Goal: Entertainment & Leisure: Browse casually

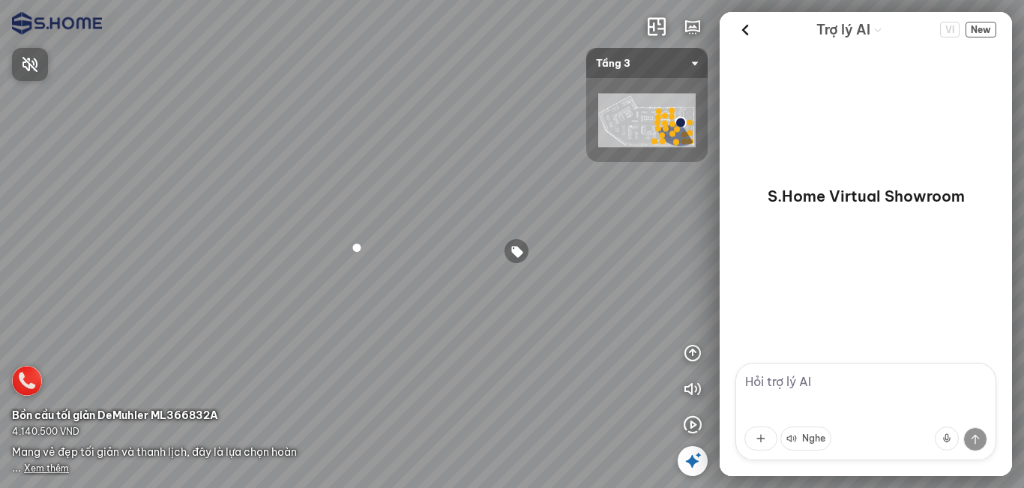
click at [40, 466] on div at bounding box center [512, 244] width 1024 height 488
click at [42, 466] on span "Xem thêm" at bounding box center [46, 468] width 45 height 11
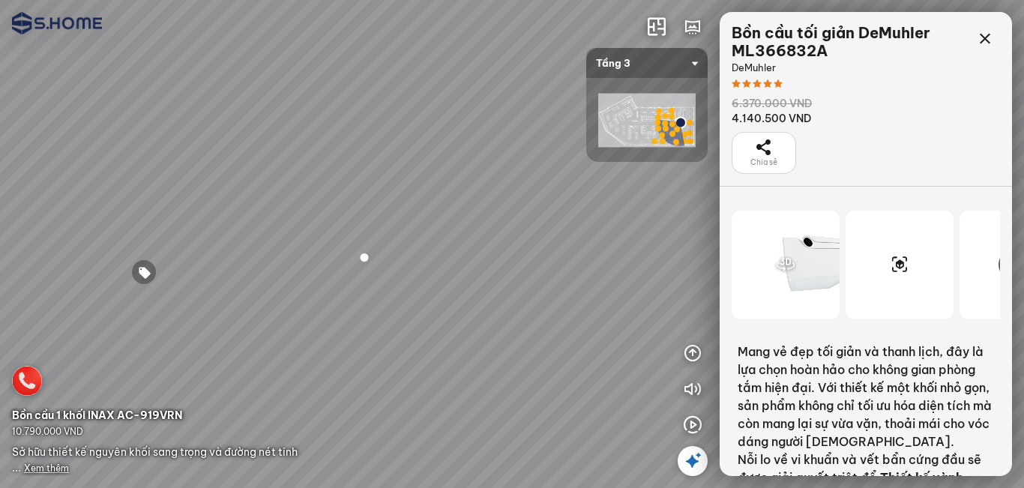
click at [780, 274] on icon at bounding box center [786, 265] width 18 height 18
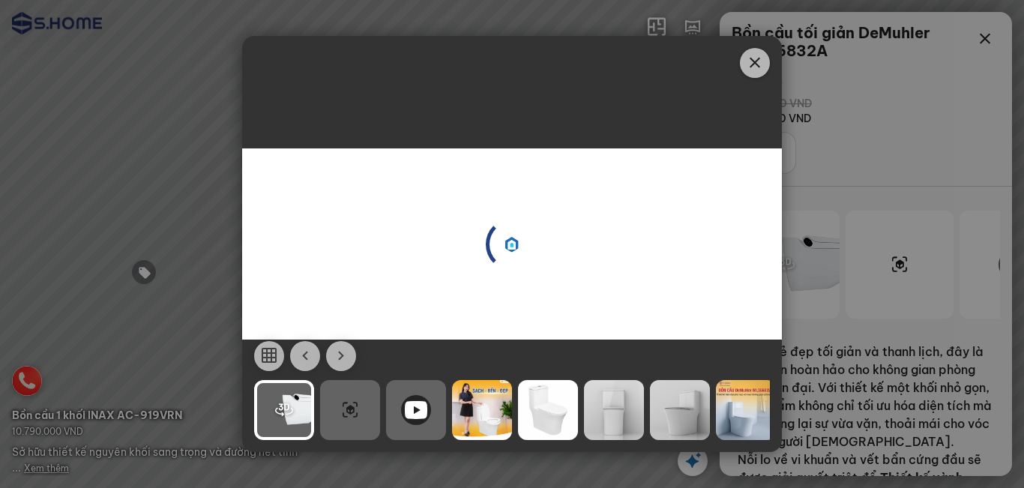
drag, startPoint x: 591, startPoint y: 253, endPoint x: 517, endPoint y: 259, distance: 73.7
click at [517, 259] on div "Clik ©" at bounding box center [512, 243] width 540 height 191
drag, startPoint x: 517, startPoint y: 259, endPoint x: 573, endPoint y: 256, distance: 55.5
click at [573, 256] on div "38% Clik ©" at bounding box center [512, 243] width 540 height 191
click at [346, 358] on icon "button" at bounding box center [341, 356] width 18 height 18
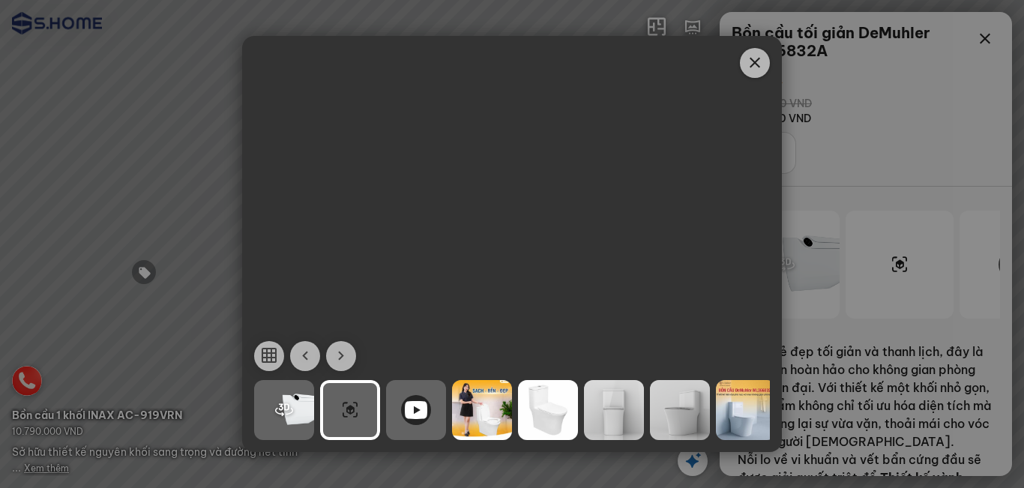
click at [346, 358] on icon "button" at bounding box center [341, 356] width 18 height 18
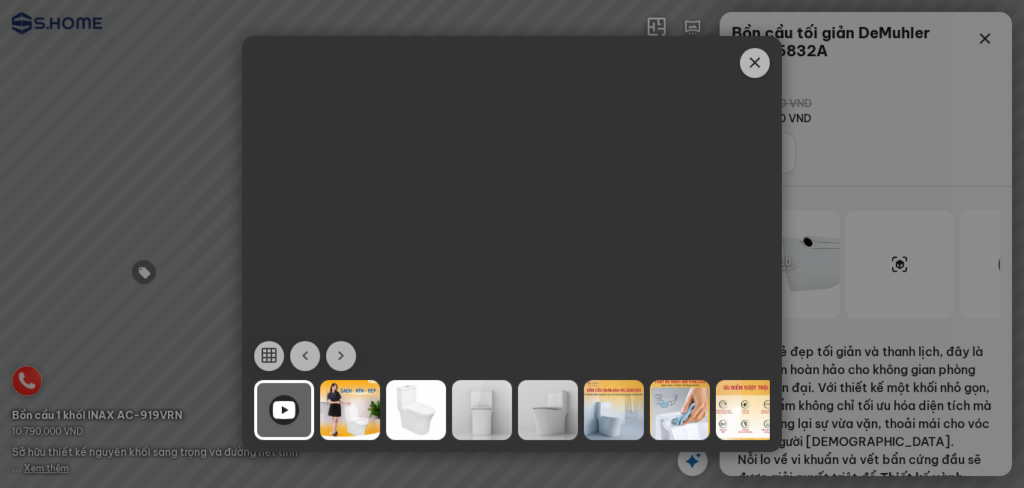
click at [306, 360] on icon "button" at bounding box center [305, 356] width 18 height 18
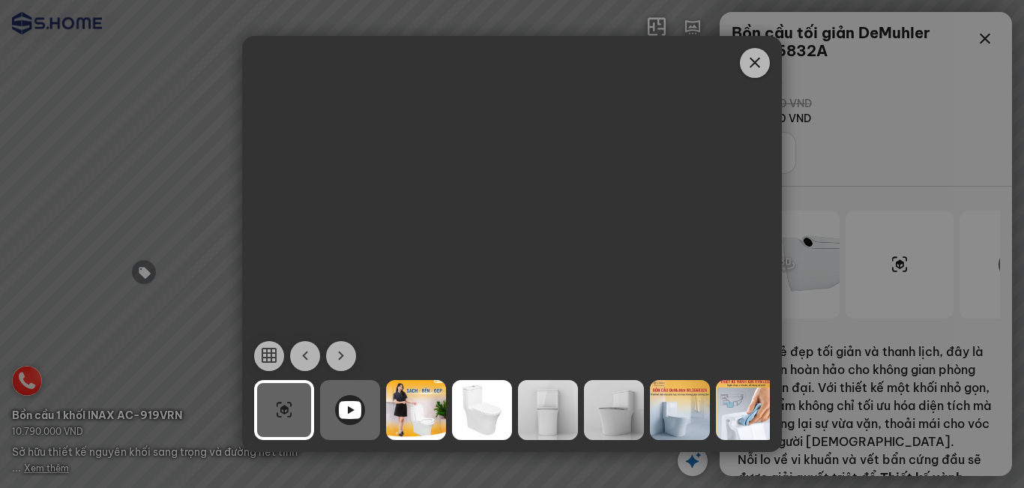
click at [306, 360] on icon "button" at bounding box center [305, 356] width 18 height 18
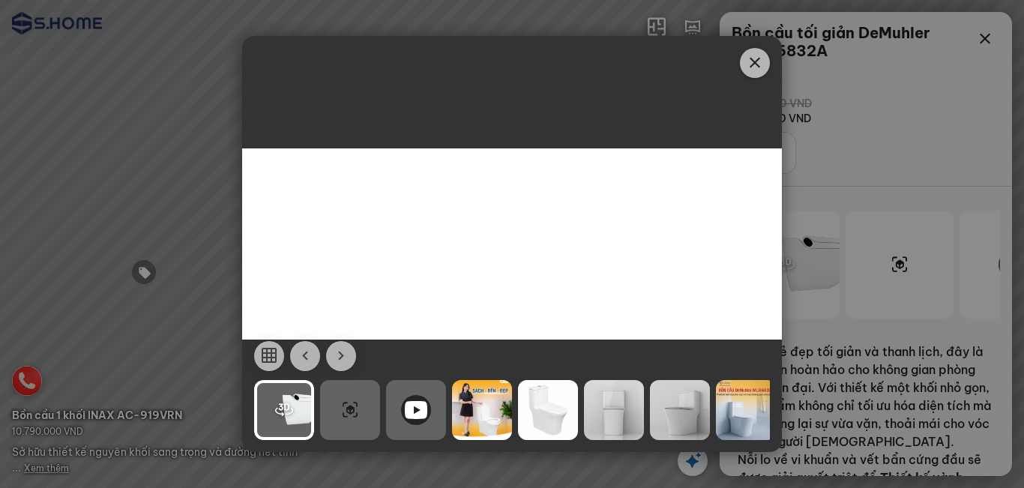
click at [461, 239] on div "Clik ©" at bounding box center [512, 243] width 540 height 191
click at [751, 63] on icon "Close" at bounding box center [755, 63] width 18 height 18
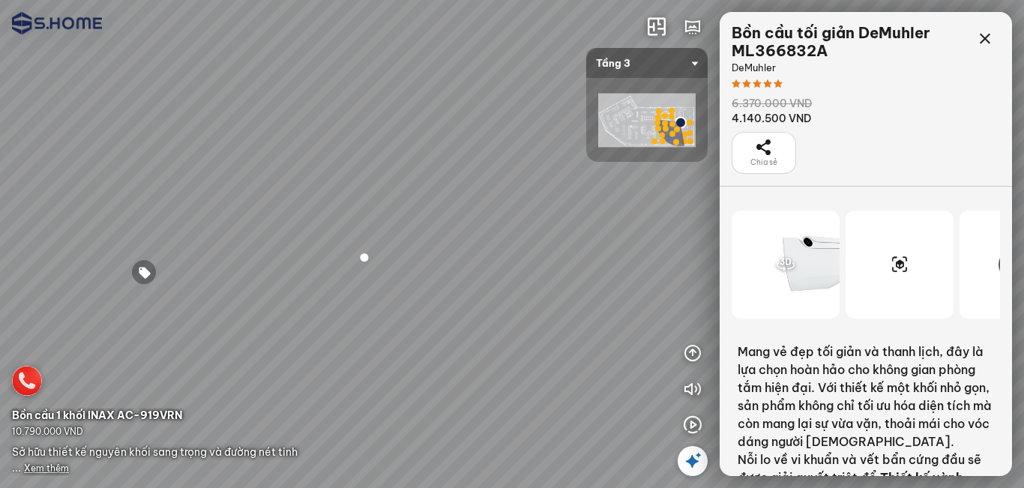
drag, startPoint x: 351, startPoint y: 266, endPoint x: 481, endPoint y: 167, distance: 163.1
click at [473, 169] on div at bounding box center [512, 244] width 1024 height 488
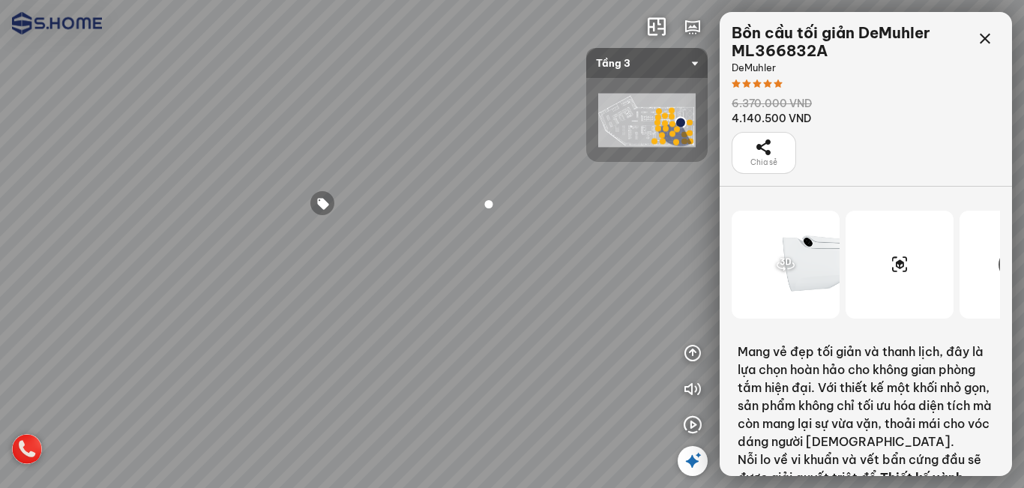
drag, startPoint x: 382, startPoint y: 213, endPoint x: 504, endPoint y: 166, distance: 131.0
click at [504, 166] on div at bounding box center [512, 244] width 1024 height 488
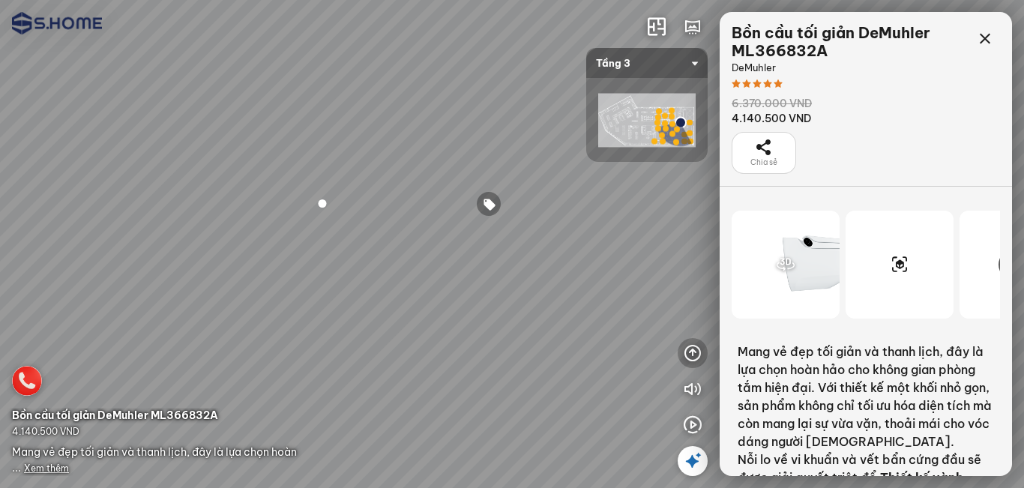
click at [690, 349] on icon "button" at bounding box center [693, 353] width 18 height 18
click at [648, 389] on icon "button" at bounding box center [652, 389] width 18 height 18
